Goal: Transaction & Acquisition: Purchase product/service

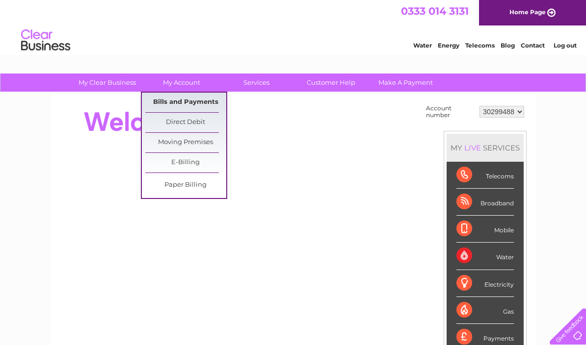
click at [206, 106] on link "Bills and Payments" at bounding box center [185, 103] width 81 height 20
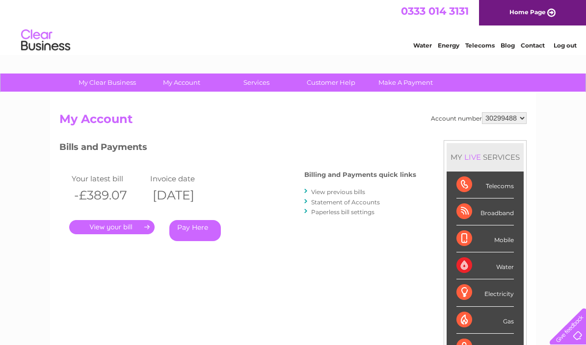
click at [523, 121] on select "30299488 30301168" at bounding box center [504, 118] width 45 height 12
select select "30301168"
click at [199, 232] on link "Pay Here" at bounding box center [195, 230] width 52 height 21
